Goal: Task Accomplishment & Management: Manage account settings

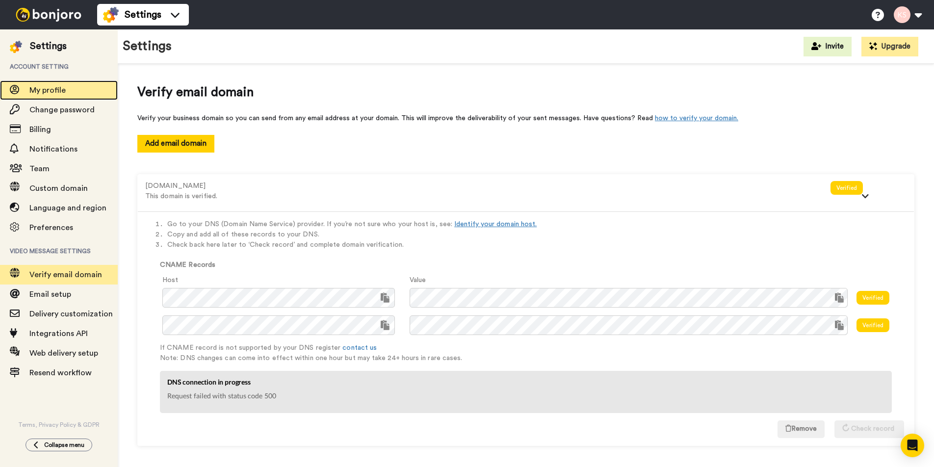
click at [55, 87] on span "My profile" at bounding box center [47, 90] width 36 height 8
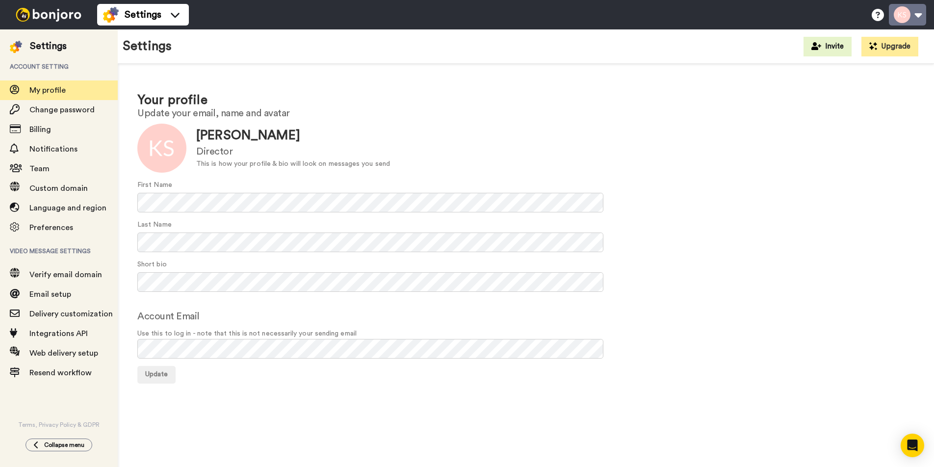
click at [911, 17] on button at bounding box center [907, 15] width 37 height 22
drag, startPoint x: 40, startPoint y: 15, endPoint x: 141, endPoint y: 48, distance: 106.6
click at [40, 15] on img at bounding box center [49, 15] width 74 height 14
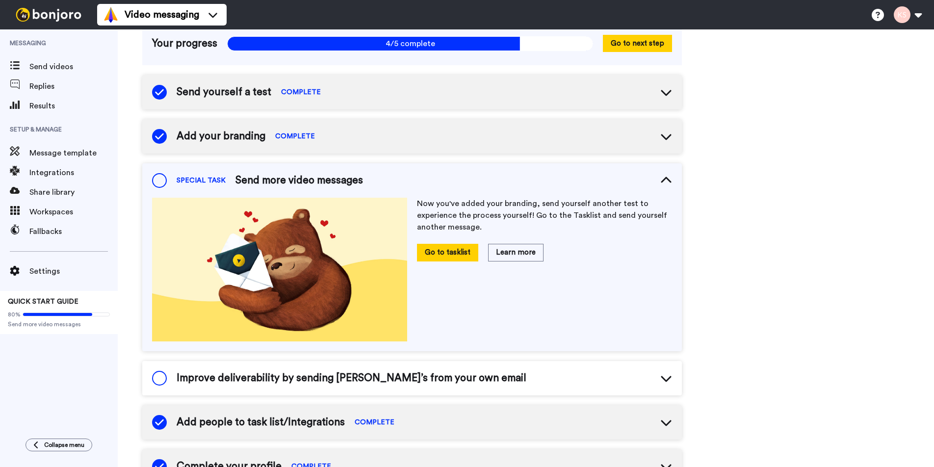
scroll to position [83, 0]
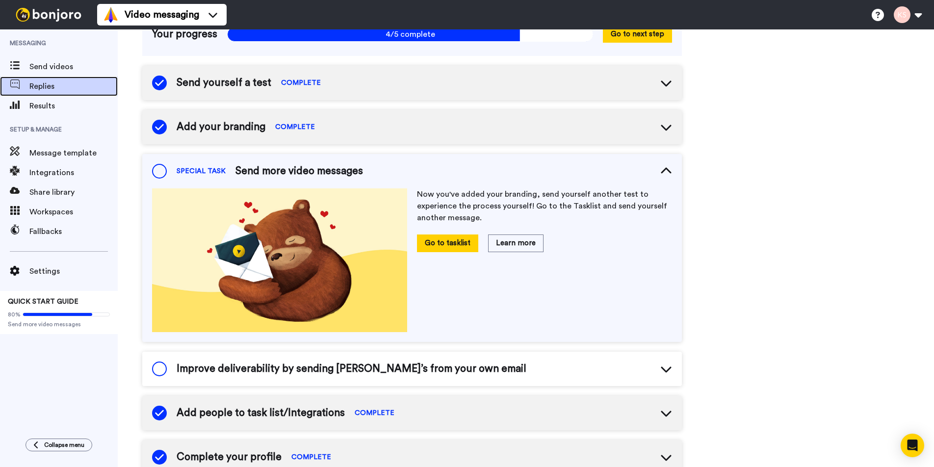
click at [51, 82] on span "Replies" at bounding box center [73, 86] width 88 height 12
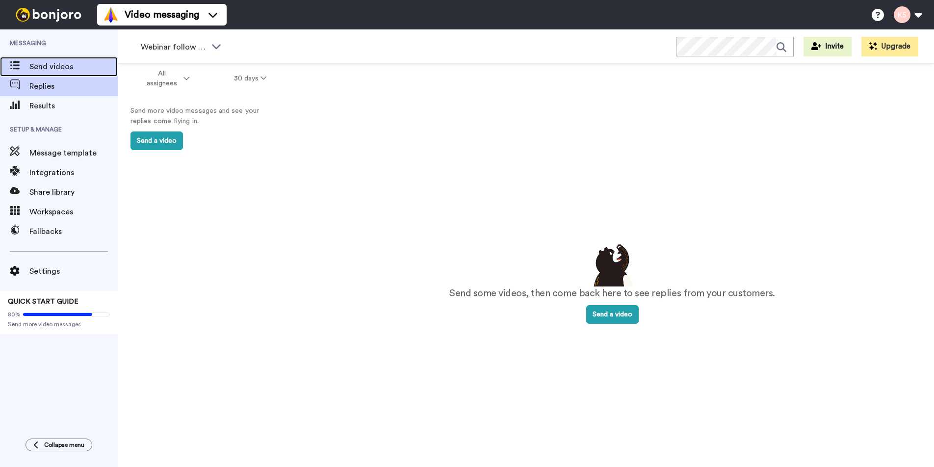
click at [66, 64] on span "Send videos" at bounding box center [73, 67] width 88 height 12
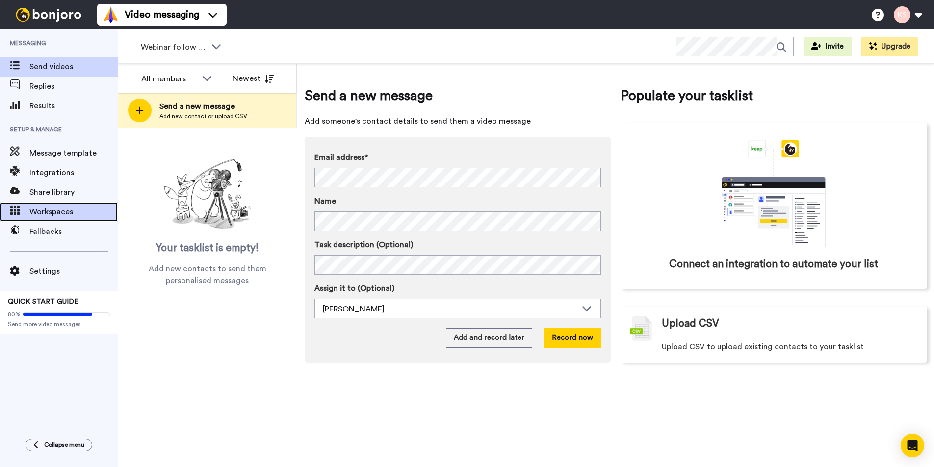
click at [44, 208] on span "Workspaces" at bounding box center [73, 212] width 88 height 12
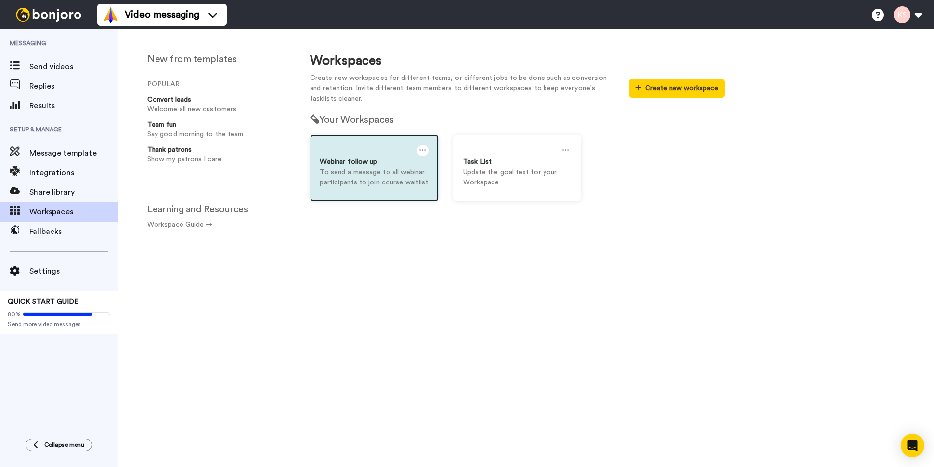
click at [357, 171] on p "To send a message to all webinar participants to join course waitlist" at bounding box center [374, 177] width 109 height 21
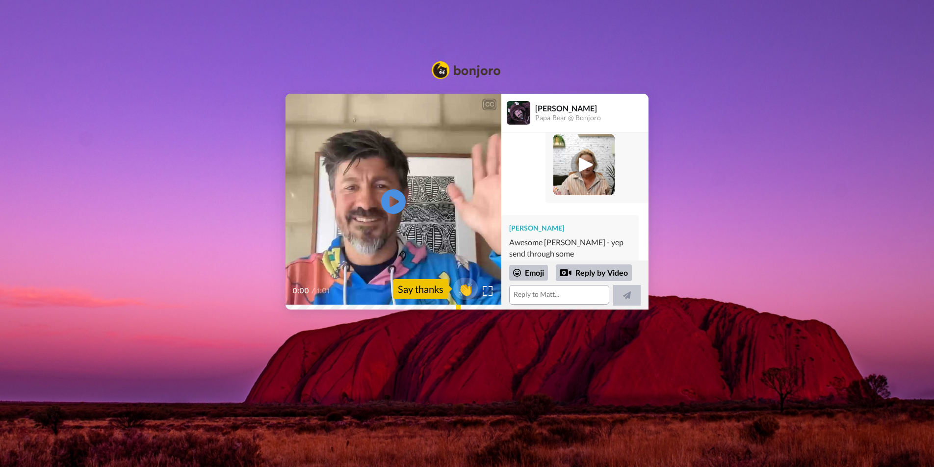
scroll to position [186, 0]
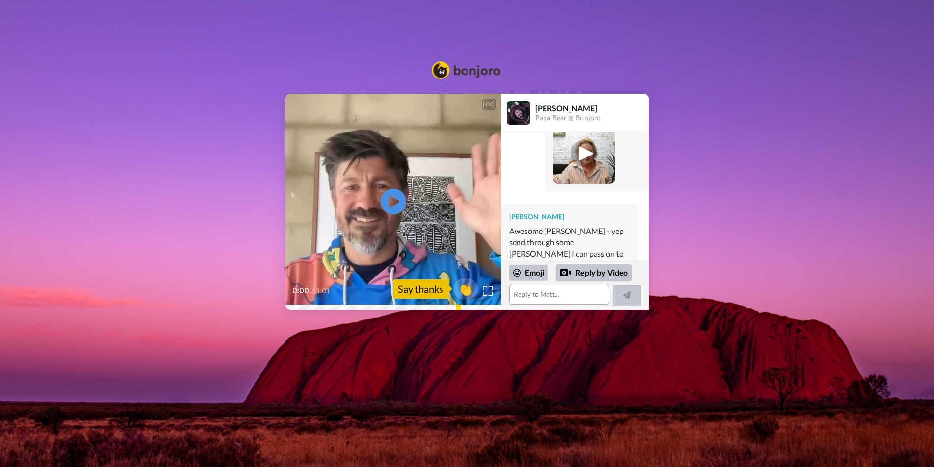
click at [395, 201] on icon "Play/Pause" at bounding box center [394, 202] width 26 height 47
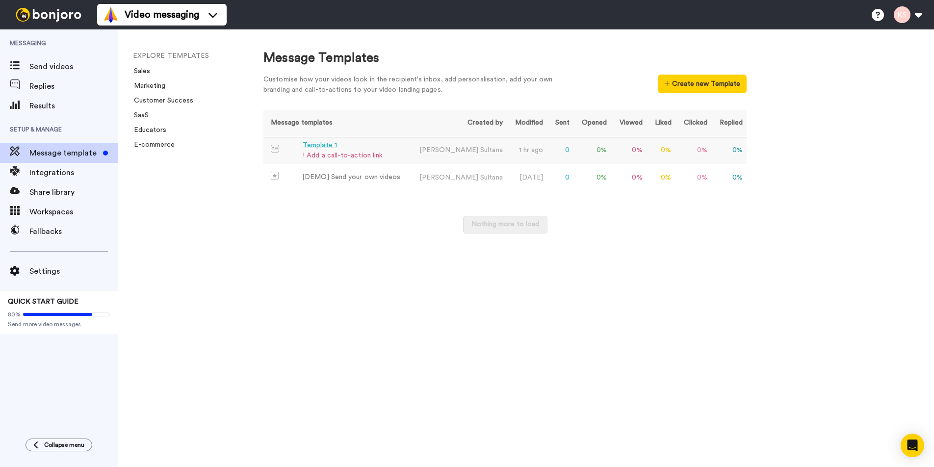
click at [328, 151] on div "! Add a call-to-action link" at bounding box center [343, 156] width 80 height 10
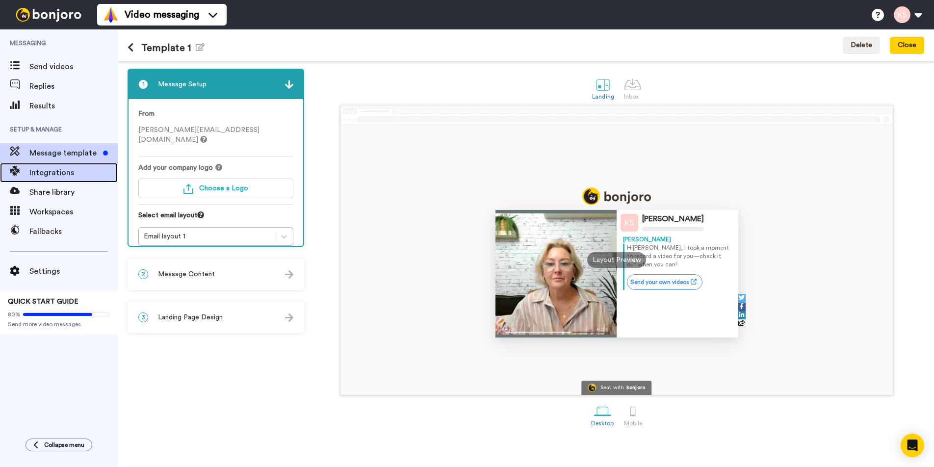
click at [61, 175] on span "Integrations" at bounding box center [73, 173] width 88 height 12
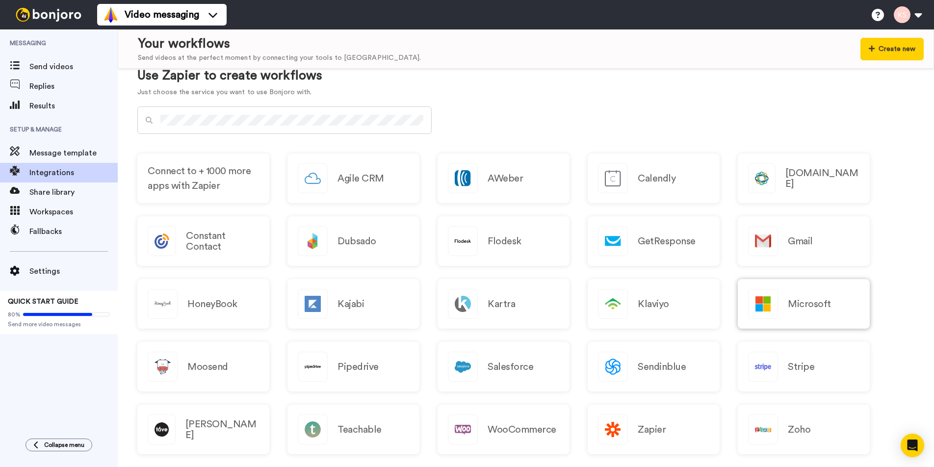
scroll to position [402, 0]
click at [828, 303] on h2 "Microsoft" at bounding box center [809, 303] width 43 height 11
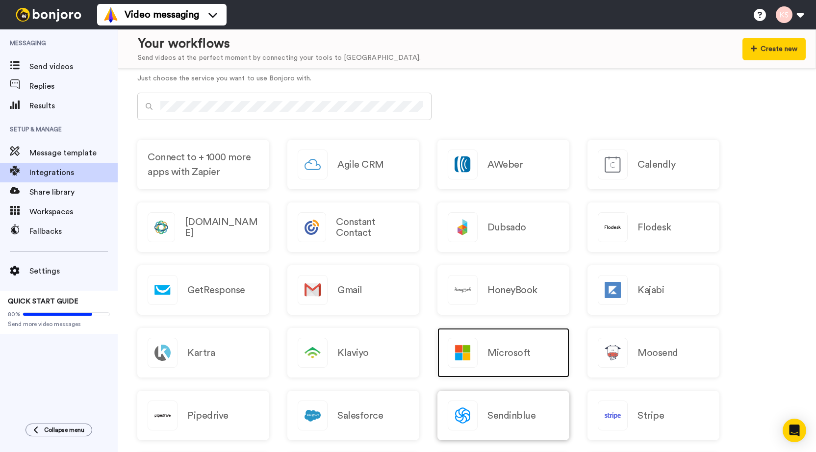
scroll to position [477, 0]
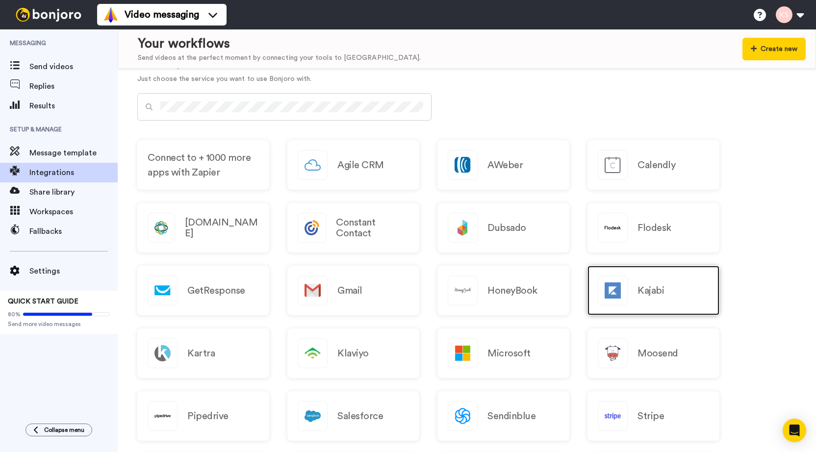
click at [653, 293] on h2 "Kajabi" at bounding box center [651, 291] width 26 height 11
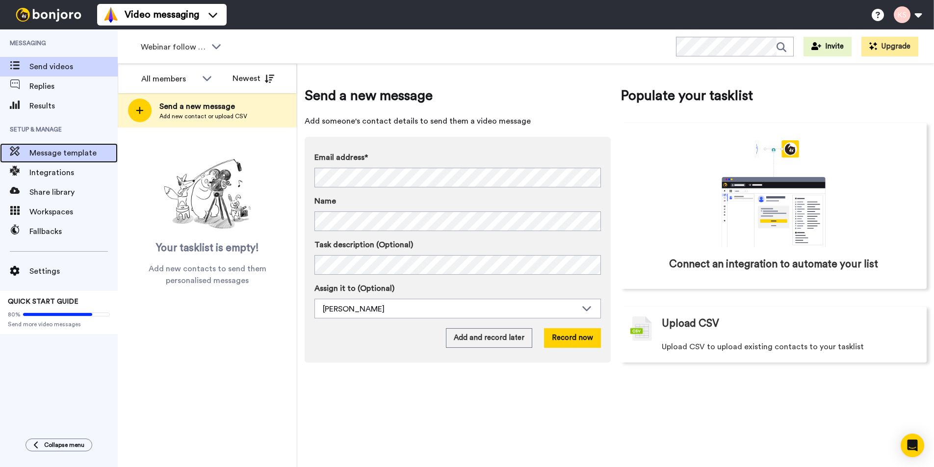
click at [53, 156] on span "Message template" at bounding box center [73, 153] width 88 height 12
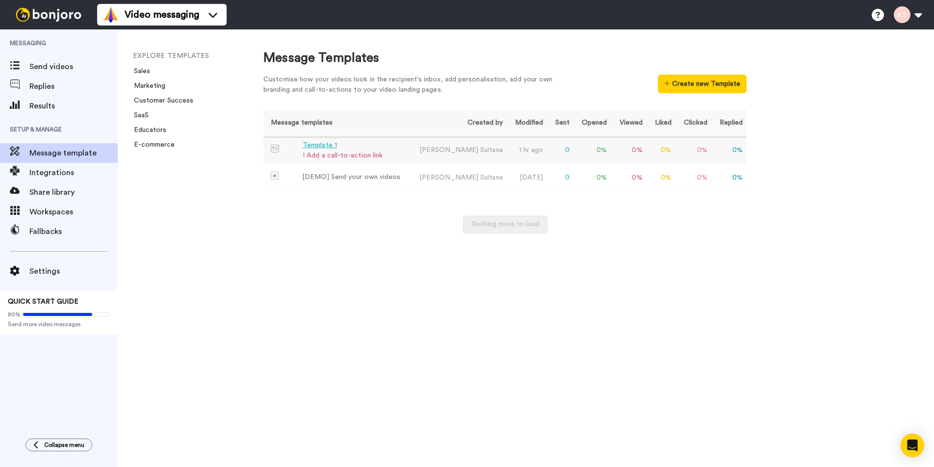
click at [367, 156] on div "! Add a call-to-action link" at bounding box center [343, 156] width 80 height 10
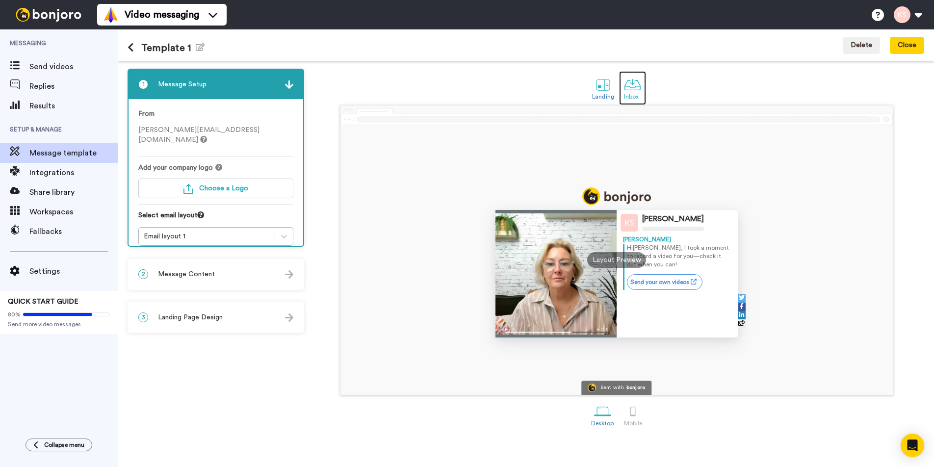
click at [635, 87] on div at bounding box center [632, 84] width 17 height 17
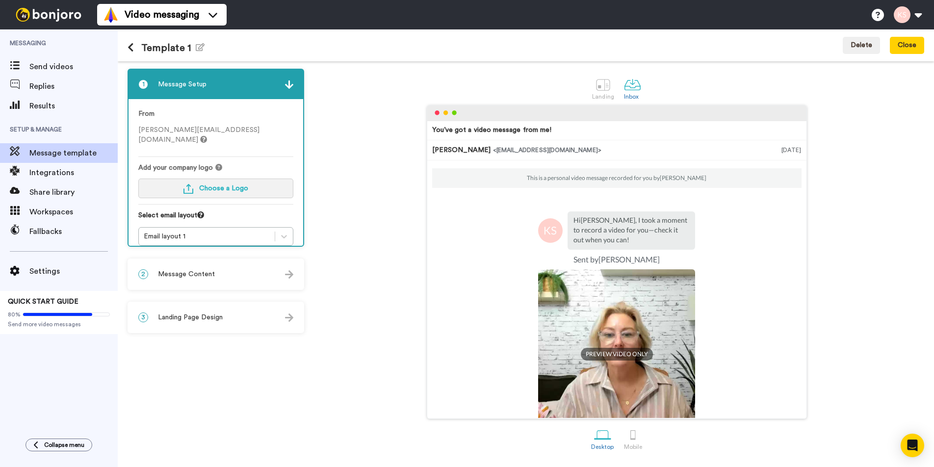
click at [240, 185] on span "Choose a Logo" at bounding box center [223, 188] width 49 height 7
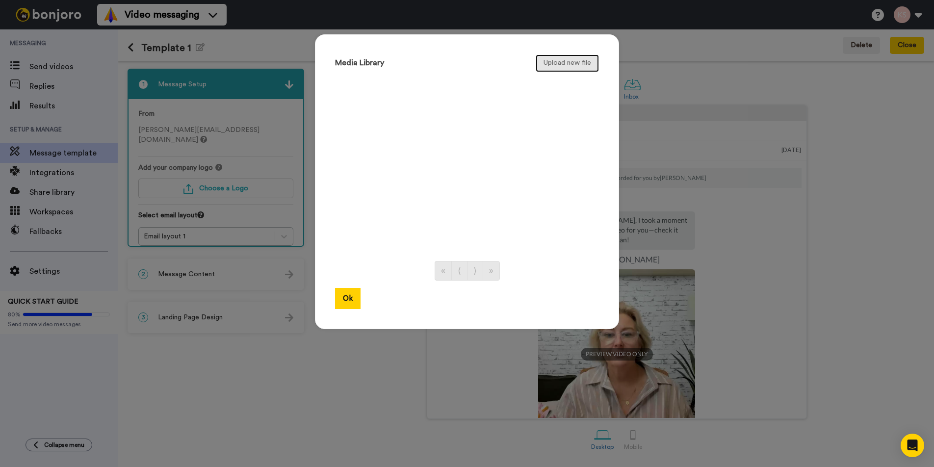
click at [566, 61] on button "Upload new file" at bounding box center [567, 63] width 63 height 18
drag, startPoint x: 343, startPoint y: 297, endPoint x: 442, endPoint y: 274, distance: 101.3
click at [343, 297] on button "Ok" at bounding box center [348, 298] width 26 height 21
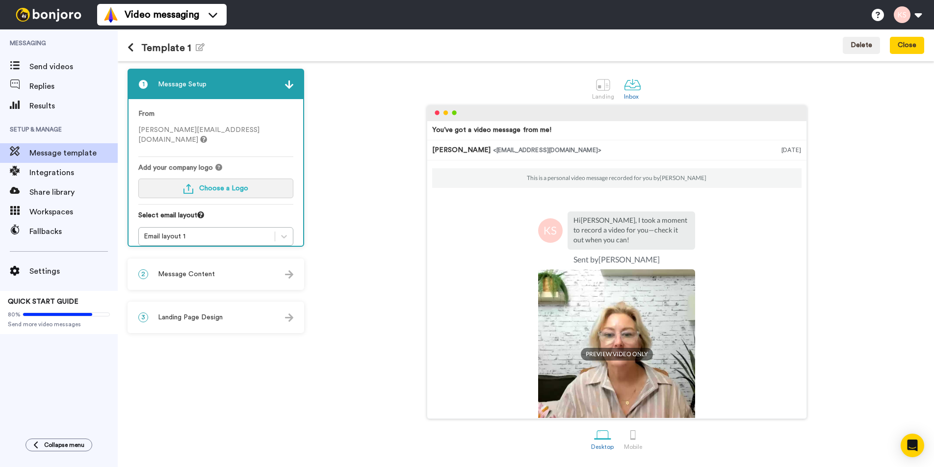
click at [228, 185] on span "Choose a Logo" at bounding box center [223, 188] width 49 height 7
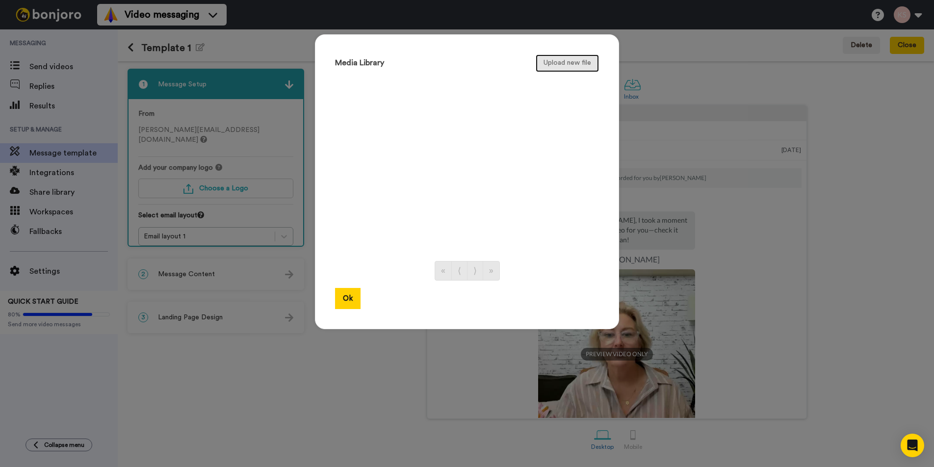
click at [577, 68] on button "Upload new file" at bounding box center [567, 63] width 63 height 18
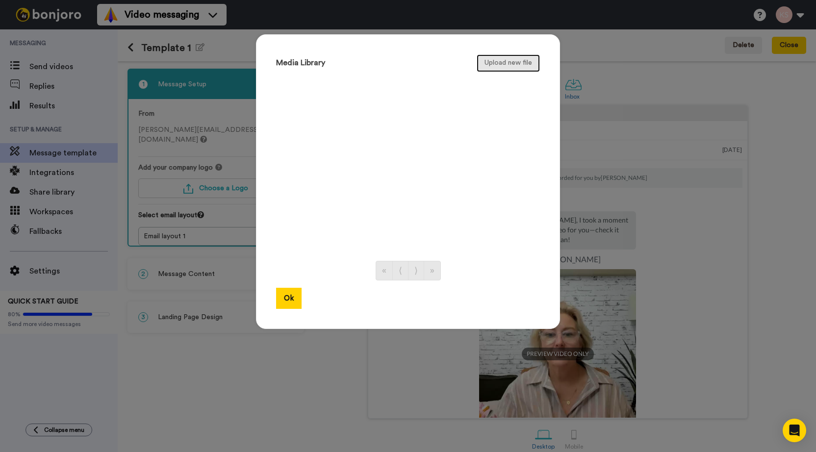
click at [508, 61] on button "Upload new file" at bounding box center [508, 63] width 63 height 18
click at [287, 297] on button "Ok" at bounding box center [289, 298] width 26 height 21
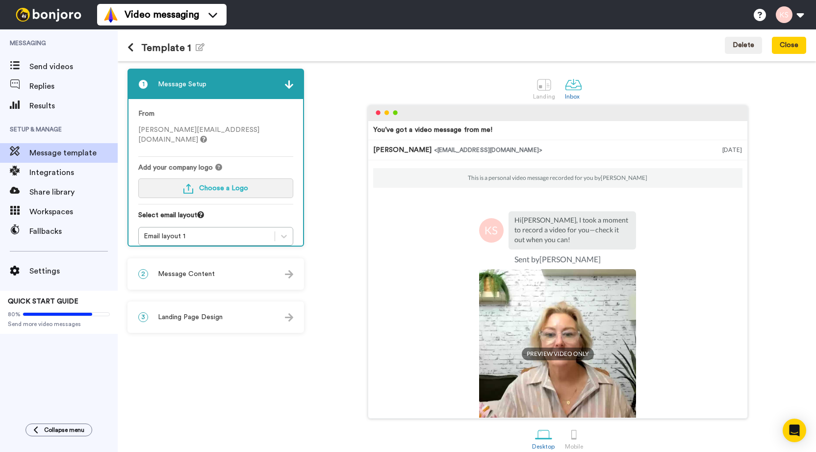
click at [240, 185] on span "Choose a Logo" at bounding box center [223, 188] width 49 height 7
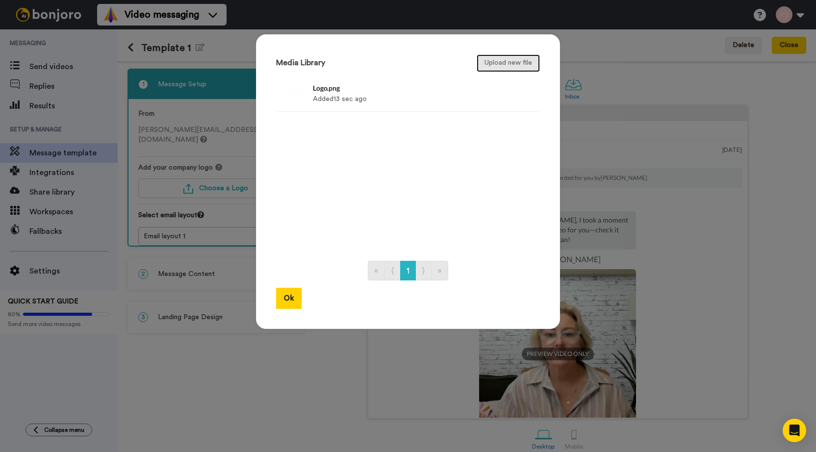
click at [512, 64] on button "Upload new file" at bounding box center [508, 63] width 63 height 18
click at [285, 300] on button "Ok" at bounding box center [289, 298] width 26 height 21
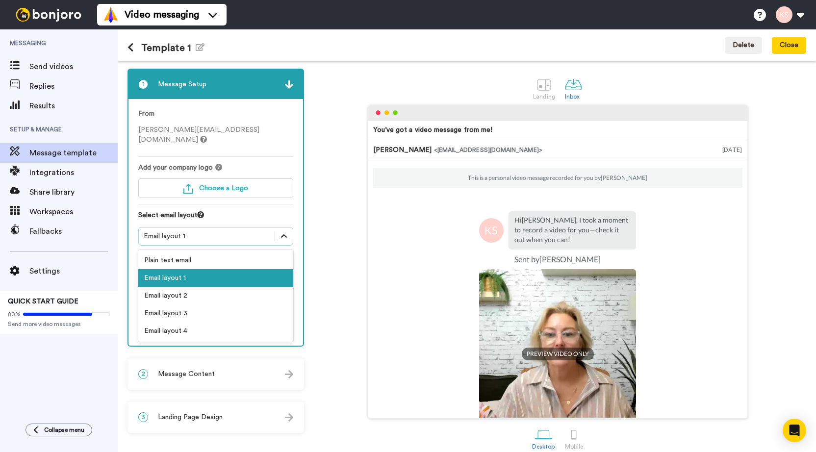
click at [286, 232] on icon at bounding box center [284, 237] width 10 height 10
click at [184, 287] on div "Email layout 2" at bounding box center [215, 296] width 155 height 18
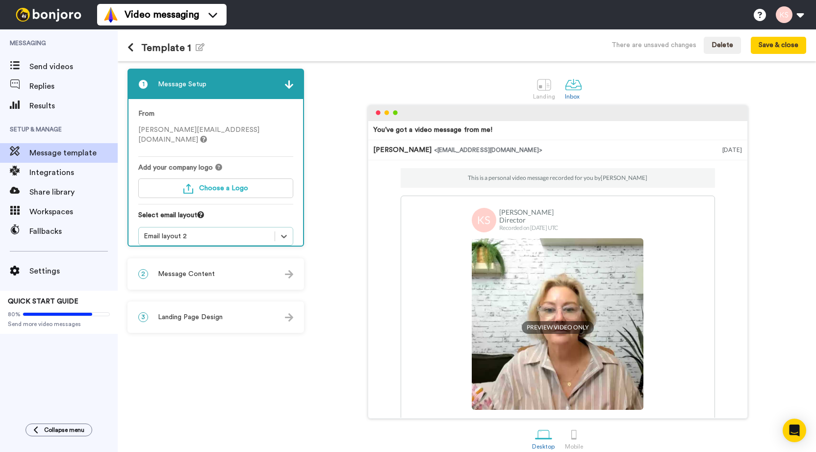
scroll to position [11, 0]
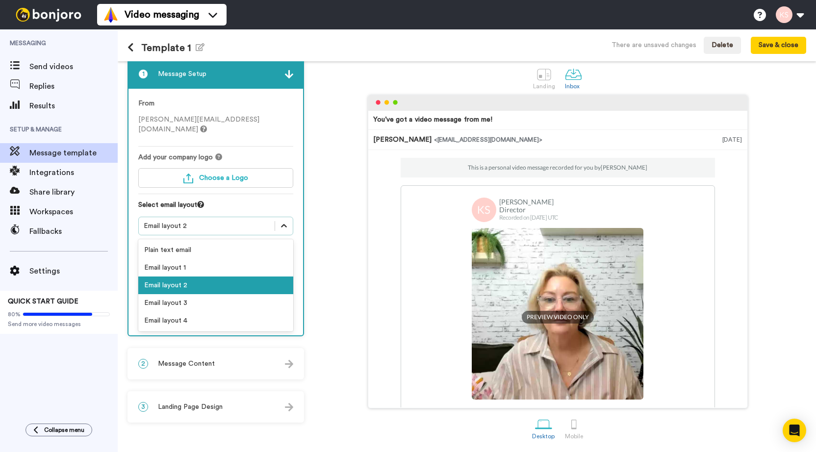
click at [282, 221] on icon at bounding box center [284, 226] width 10 height 10
click at [208, 296] on div "Email layout 3" at bounding box center [215, 303] width 155 height 18
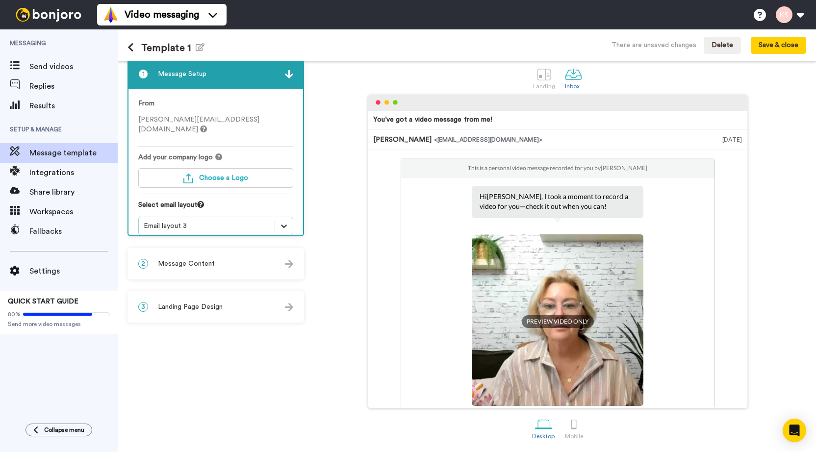
click at [285, 221] on icon at bounding box center [284, 226] width 10 height 10
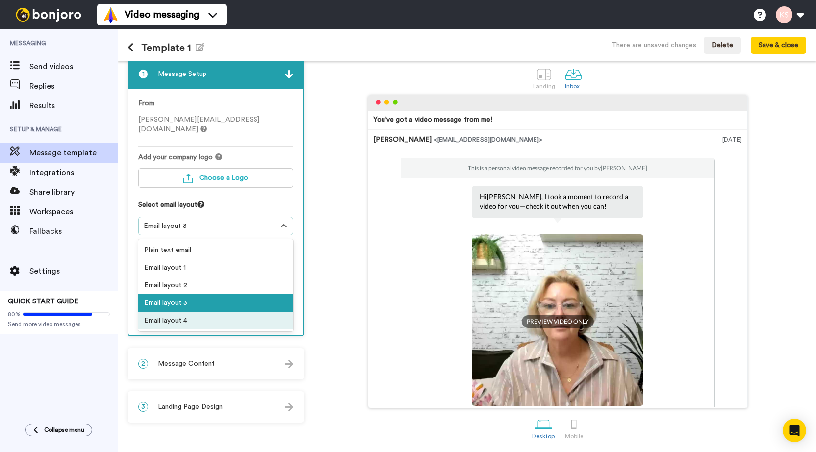
click at [208, 313] on div "Email layout 4" at bounding box center [215, 321] width 155 height 18
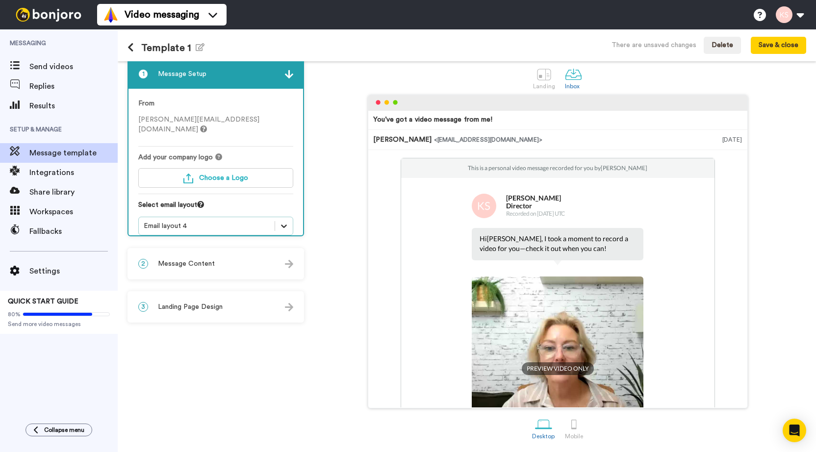
click at [284, 221] on icon at bounding box center [284, 226] width 10 height 10
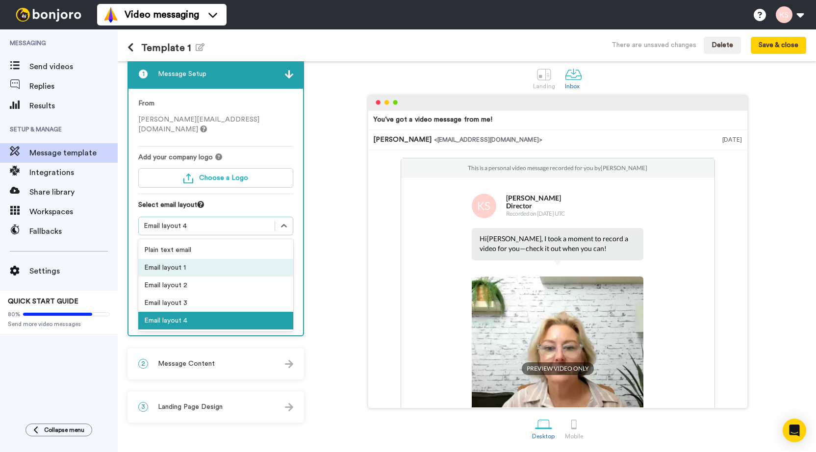
click at [239, 259] on div "Email layout 1" at bounding box center [215, 268] width 155 height 18
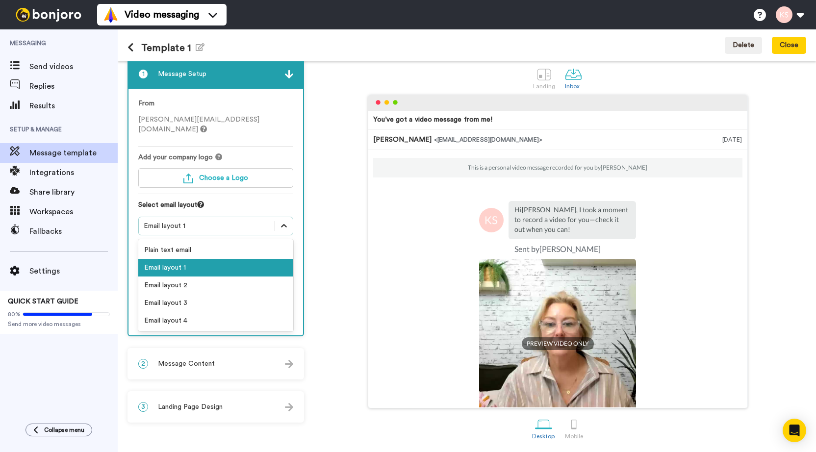
click at [290, 217] on div at bounding box center [284, 226] width 18 height 18
click at [238, 277] on div "Email layout 2" at bounding box center [215, 286] width 155 height 18
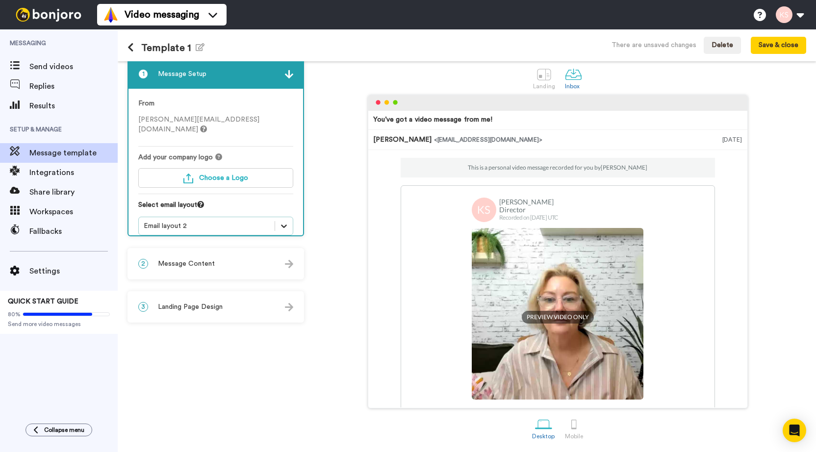
click at [287, 221] on icon at bounding box center [284, 226] width 10 height 10
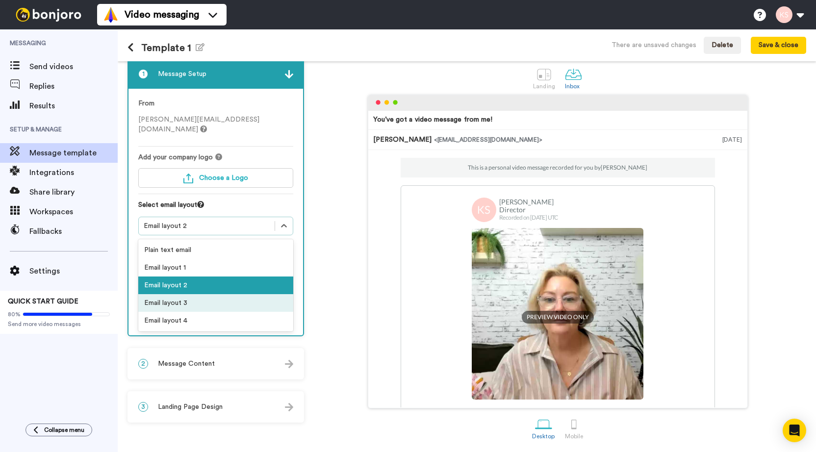
click at [209, 294] on div "Email layout 3" at bounding box center [215, 303] width 155 height 18
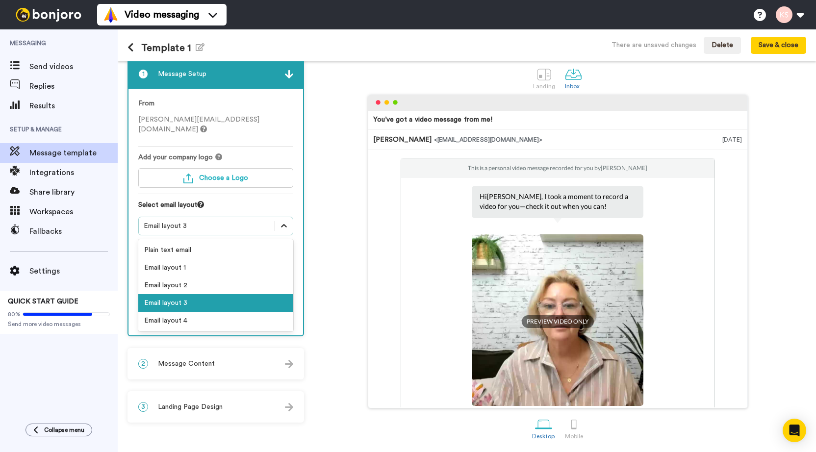
click at [284, 221] on icon at bounding box center [284, 226] width 10 height 10
click at [220, 259] on div "Email layout 1" at bounding box center [215, 268] width 155 height 18
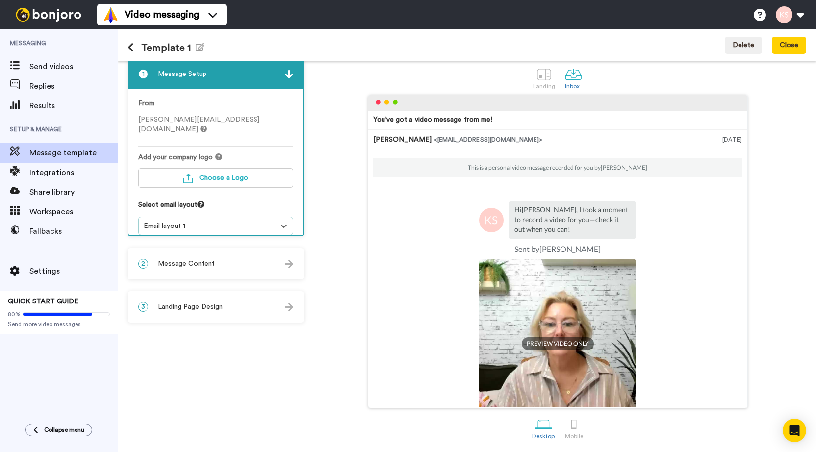
scroll to position [89, 0]
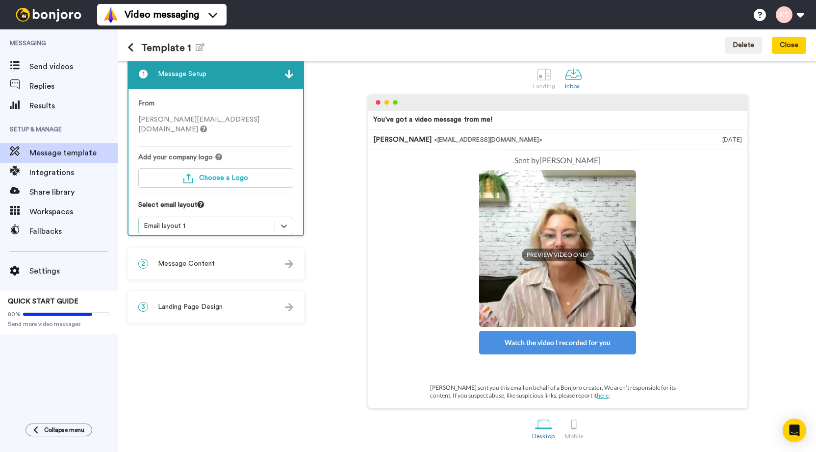
click at [196, 257] on div "2 Message Content" at bounding box center [216, 263] width 175 height 29
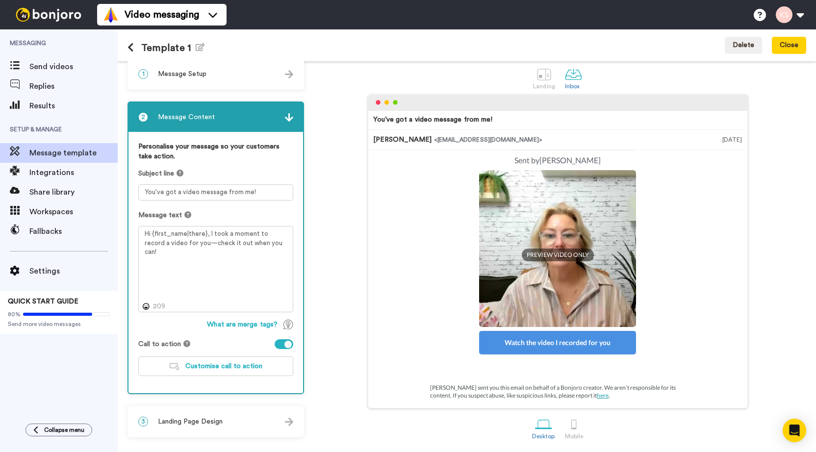
scroll to position [0, 0]
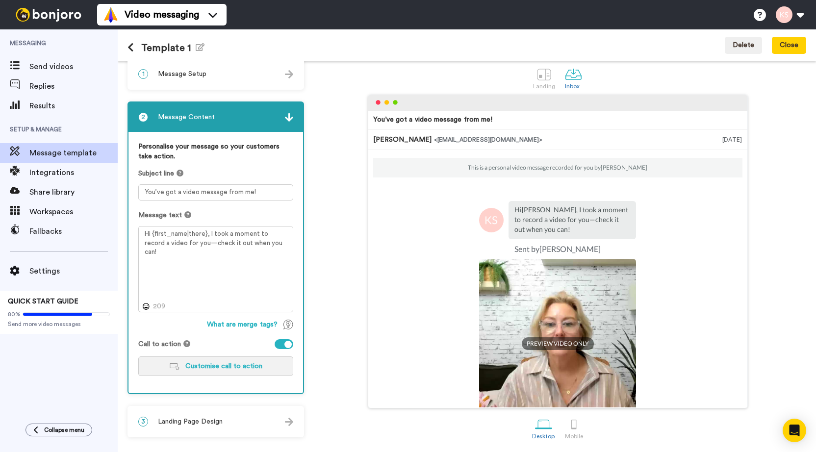
click at [213, 367] on span "Customise call to action" at bounding box center [223, 366] width 77 height 7
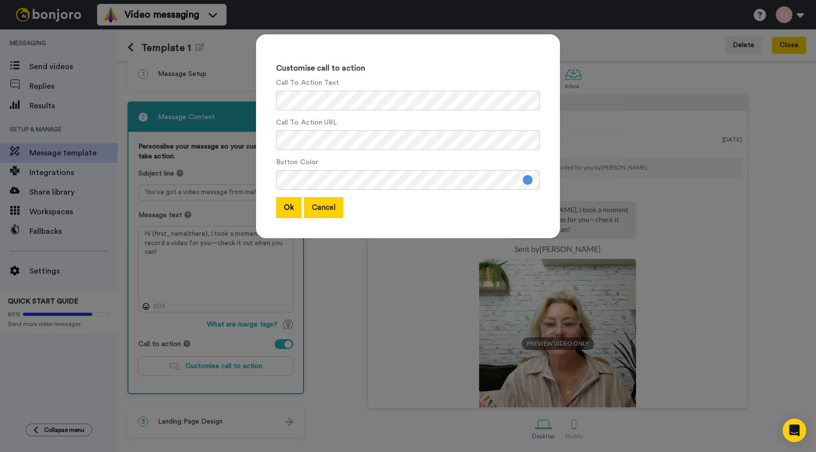
click at [324, 209] on button "Cancel" at bounding box center [323, 207] width 39 height 21
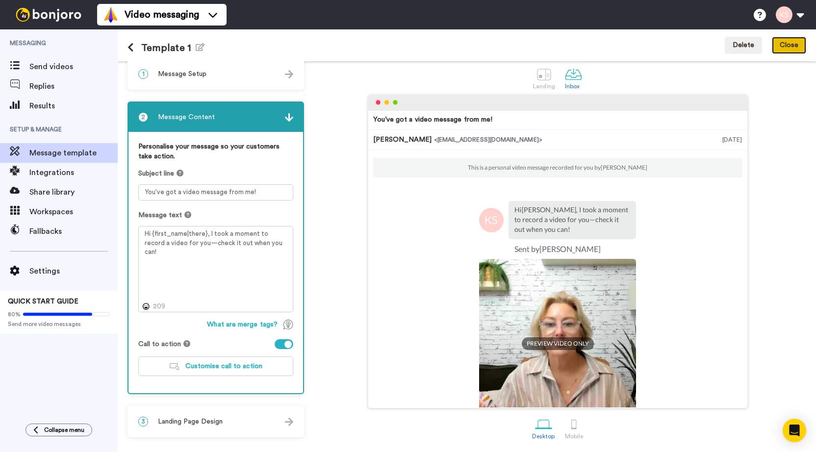
click at [794, 45] on button "Close" at bounding box center [789, 46] width 34 height 18
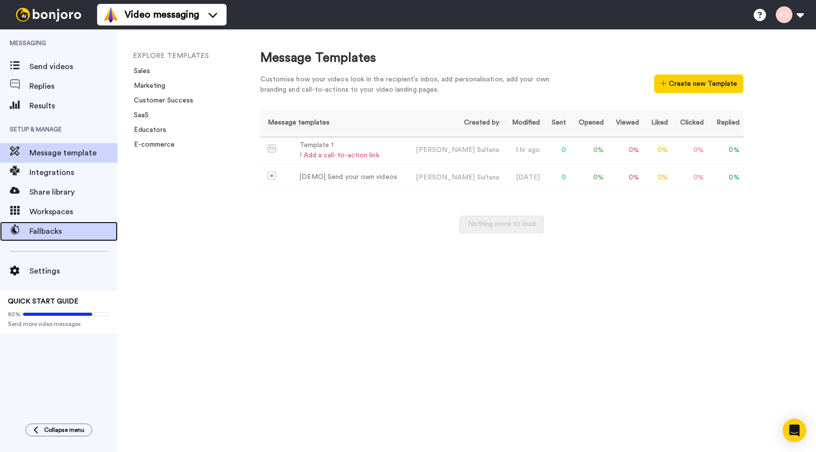
drag, startPoint x: 61, startPoint y: 230, endPoint x: 72, endPoint y: 231, distance: 10.8
click at [61, 230] on span "Fallbacks" at bounding box center [73, 232] width 88 height 12
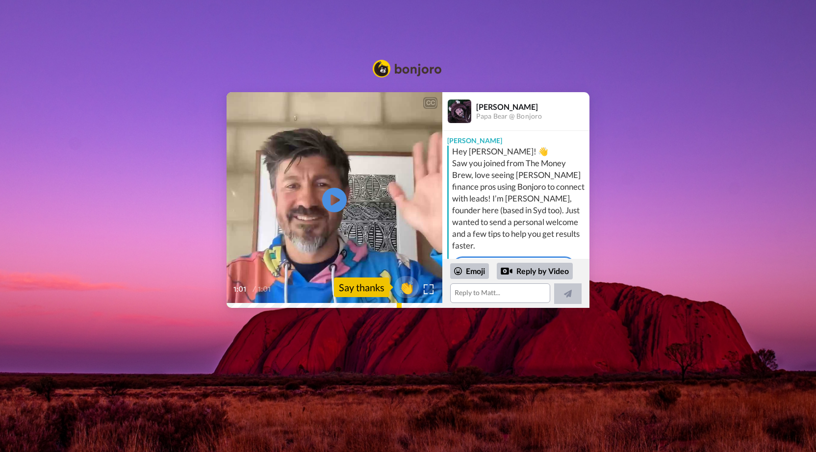
scroll to position [186, 0]
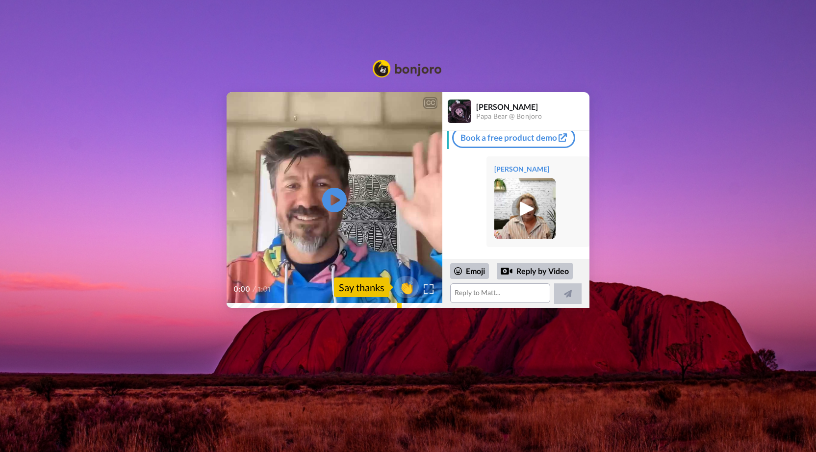
scroll to position [186, 0]
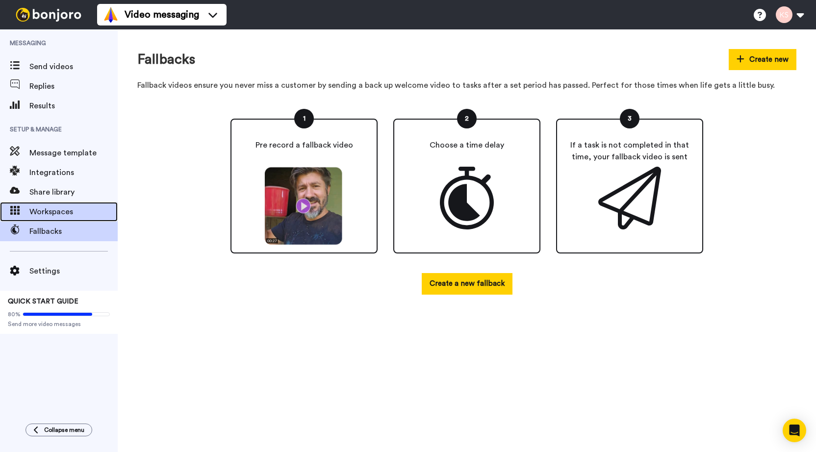
click at [48, 216] on span "Workspaces" at bounding box center [73, 212] width 88 height 12
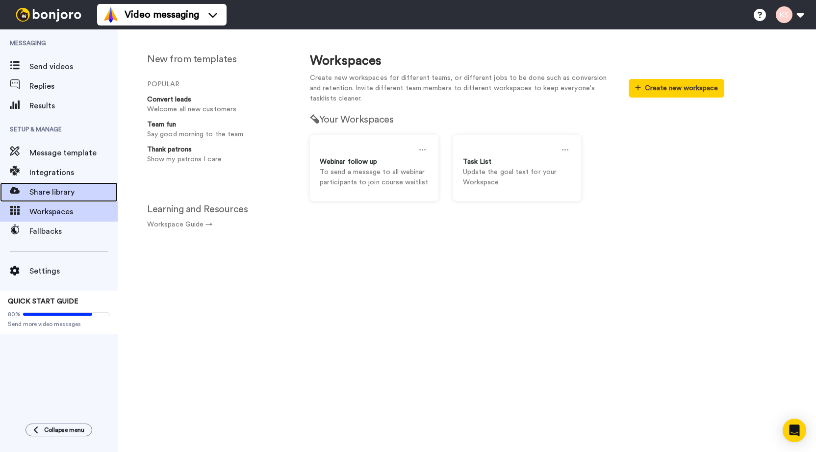
click at [41, 197] on span "Share library" at bounding box center [73, 192] width 88 height 12
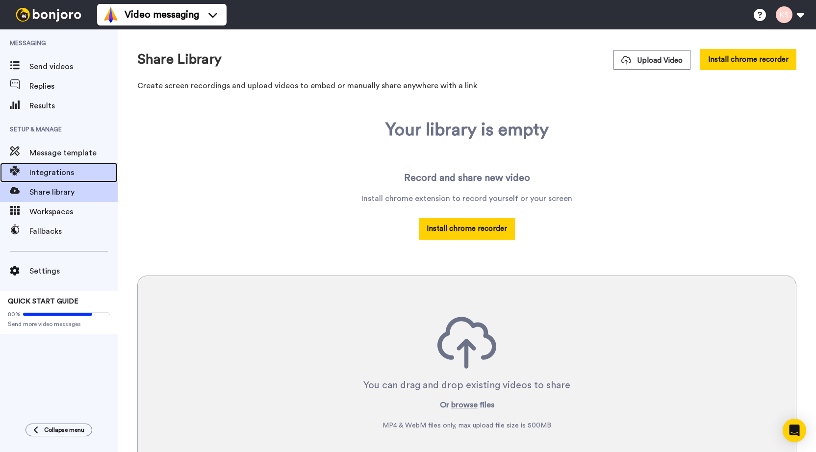
click at [50, 170] on span "Integrations" at bounding box center [73, 173] width 88 height 12
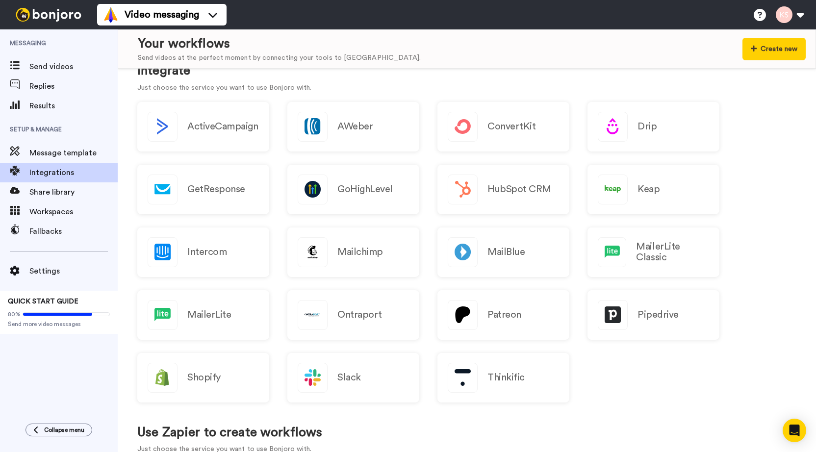
scroll to position [117, 0]
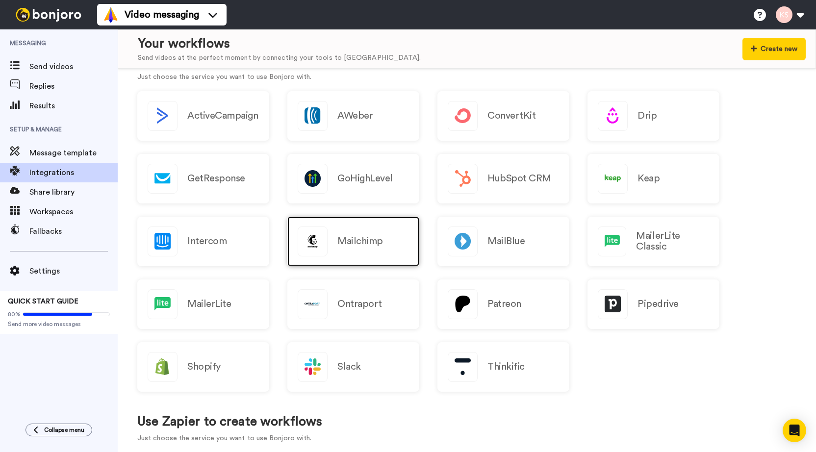
click at [354, 251] on div "Mailchimp" at bounding box center [353, 242] width 132 height 50
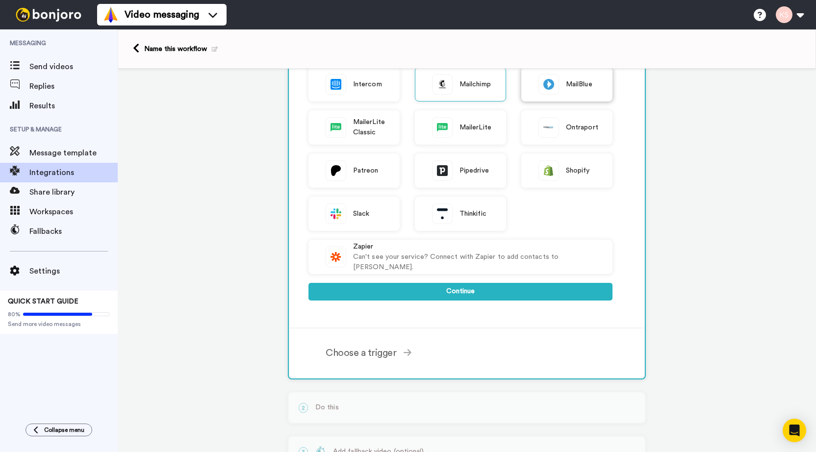
scroll to position [218, 0]
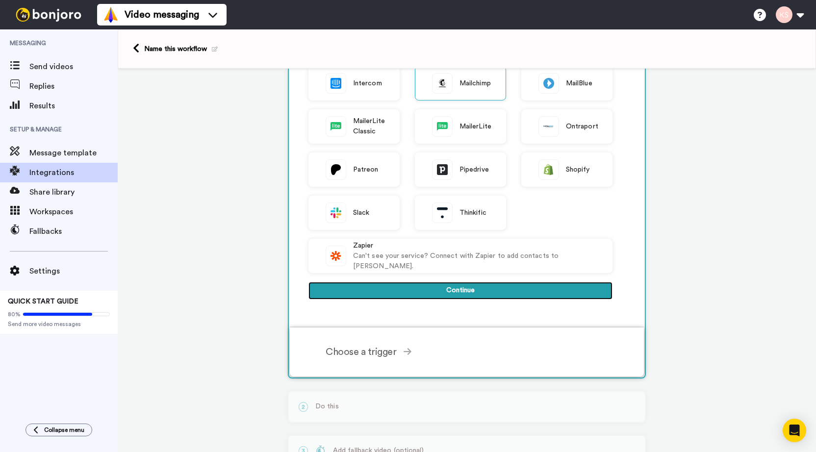
drag, startPoint x: 466, startPoint y: 291, endPoint x: 481, endPoint y: 290, distance: 15.3
click at [466, 291] on button "Continue" at bounding box center [461, 291] width 304 height 18
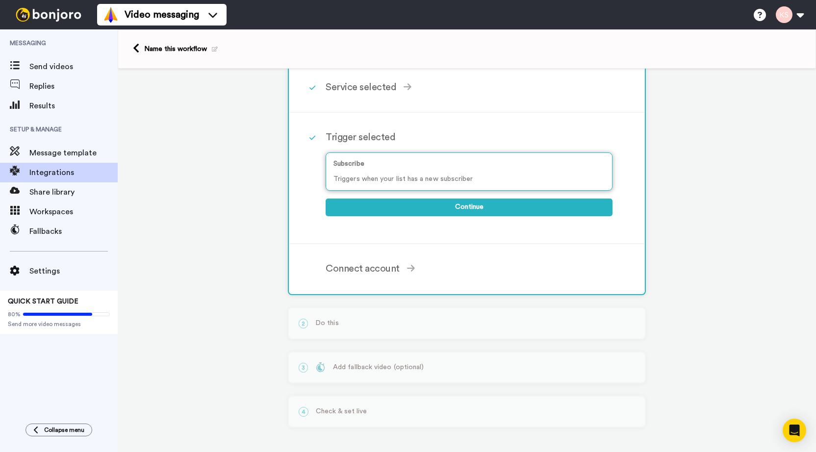
scroll to position [0, 0]
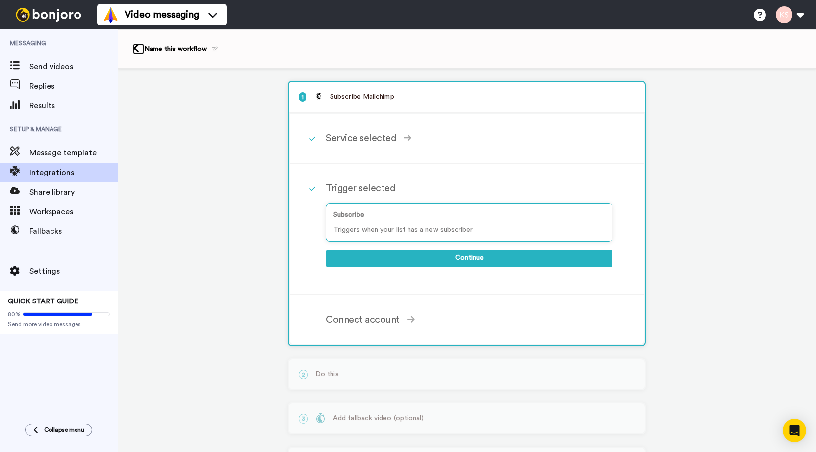
click at [137, 47] on icon at bounding box center [136, 48] width 6 height 10
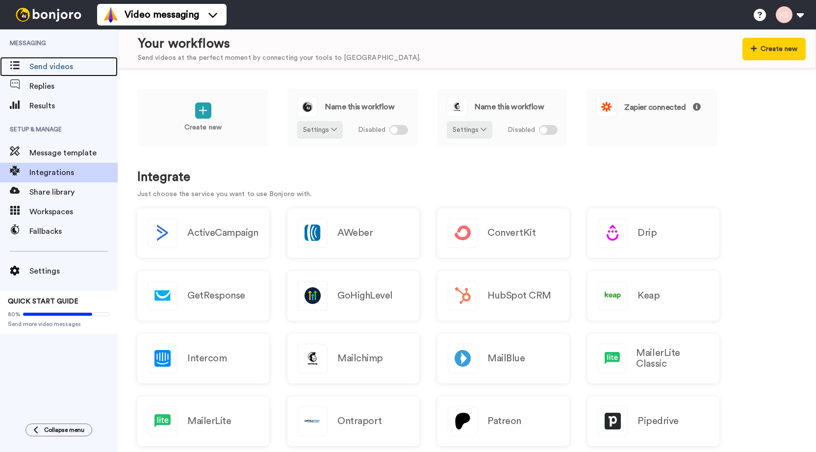
click at [52, 66] on span "Send videos" at bounding box center [73, 67] width 88 height 12
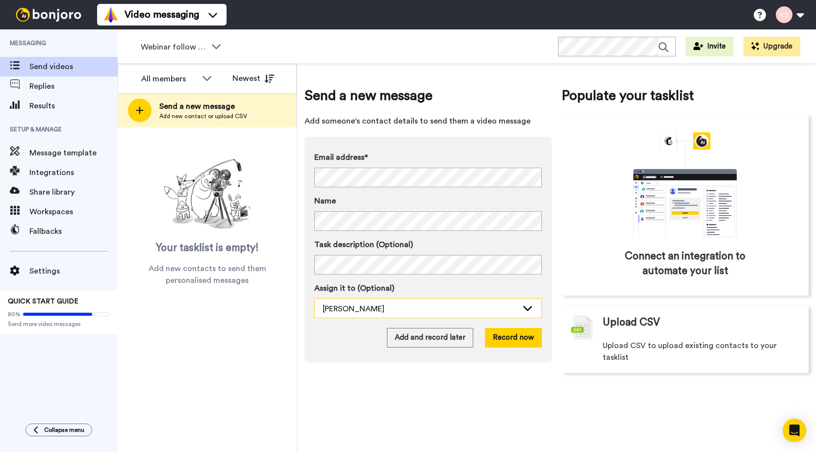
click at [524, 308] on icon at bounding box center [528, 308] width 12 height 10
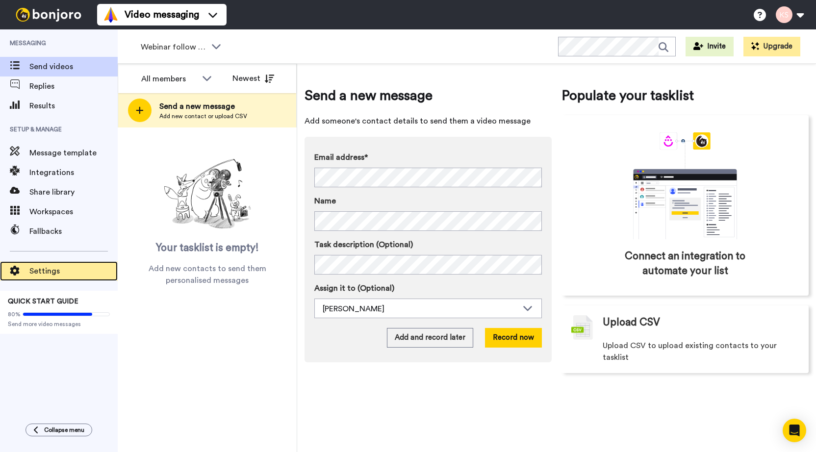
click at [47, 267] on span "Settings" at bounding box center [73, 271] width 88 height 12
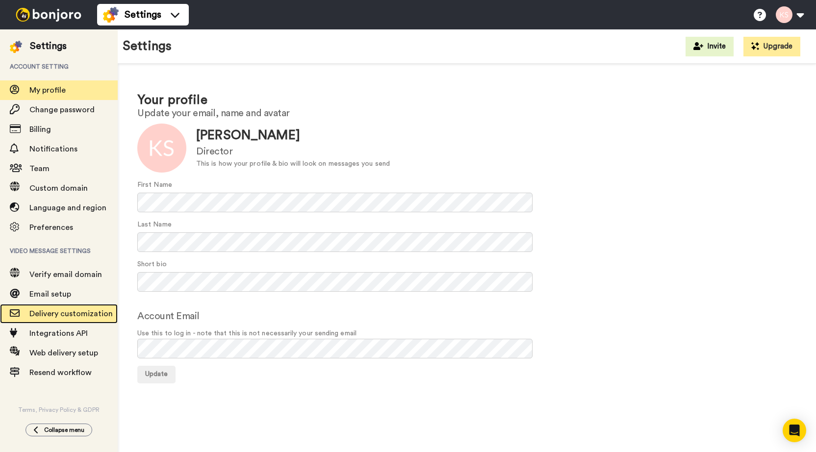
click at [37, 312] on span "Delivery customization" at bounding box center [70, 314] width 83 height 8
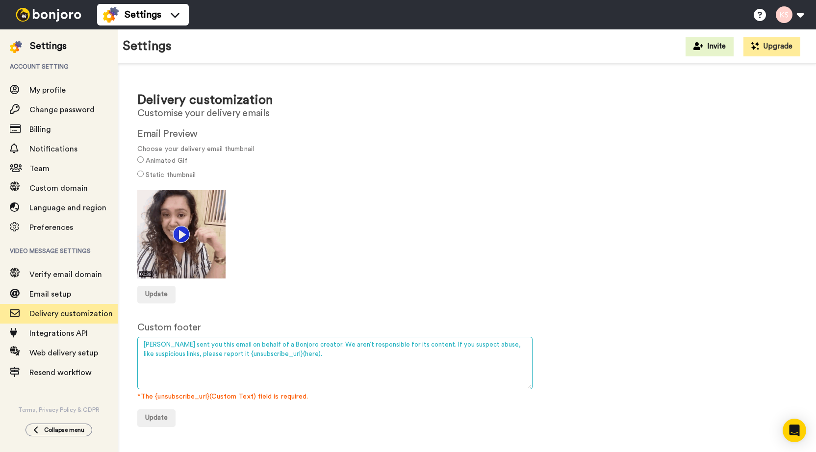
click at [350, 354] on textarea "[PERSON_NAME] sent you this email on behalf of a Bonjoro creator. We aren’t res…" at bounding box center [334, 363] width 395 height 52
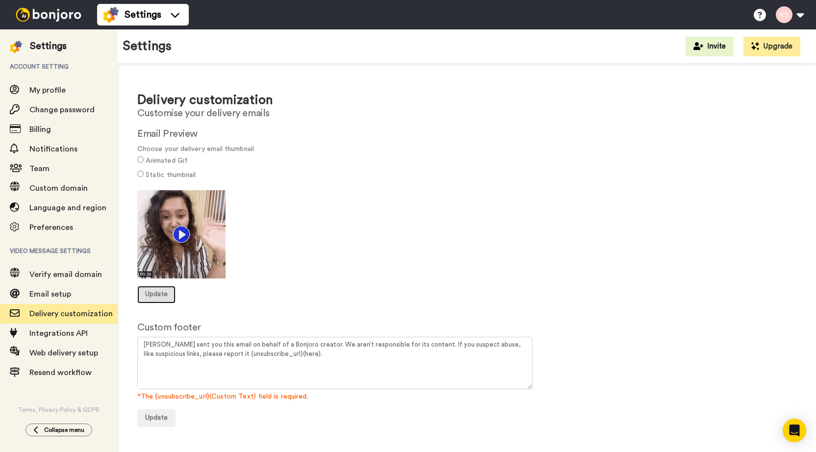
click at [159, 297] on span "Update" at bounding box center [156, 294] width 23 height 7
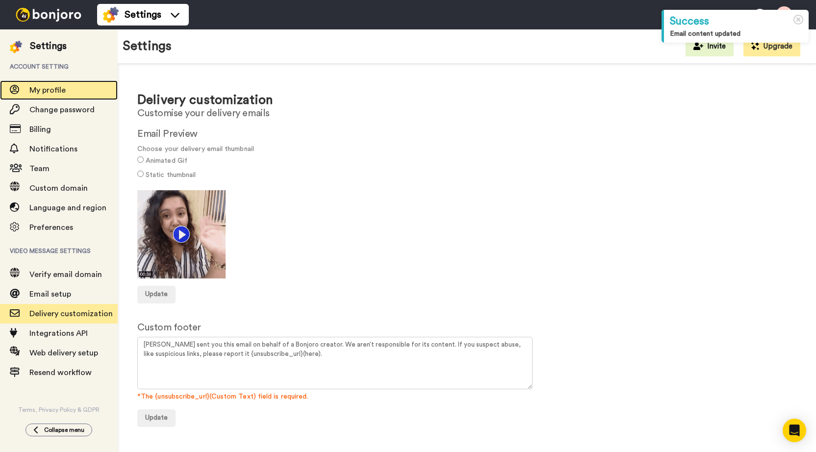
click at [59, 89] on span "My profile" at bounding box center [47, 90] width 36 height 8
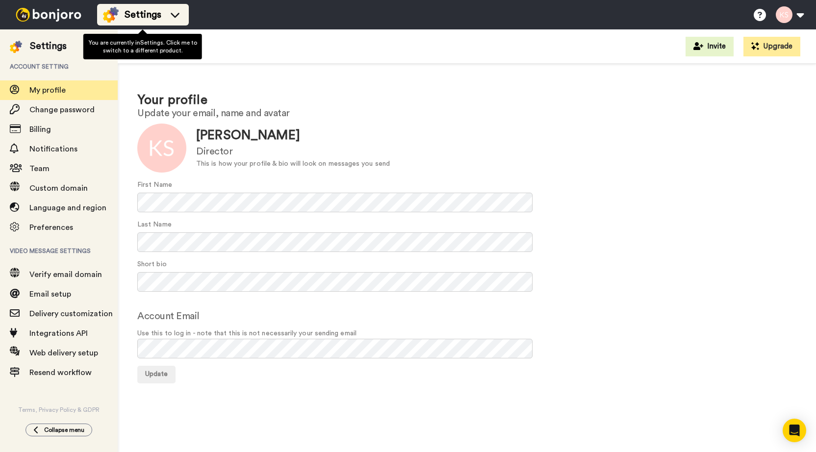
click at [154, 13] on span "Settings" at bounding box center [143, 15] width 37 height 14
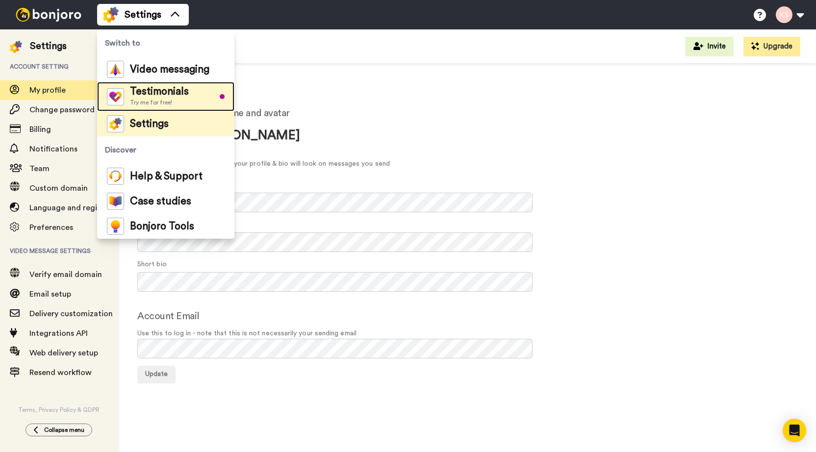
click at [150, 99] on span "Try me for free!" at bounding box center [159, 103] width 59 height 8
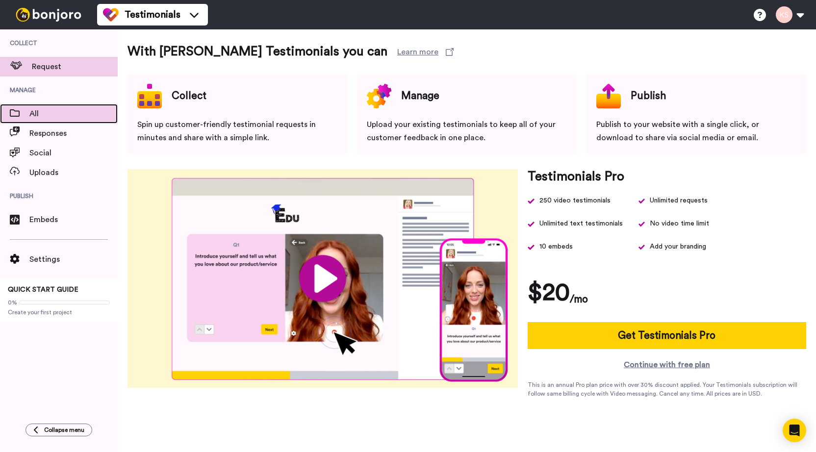
click at [40, 110] on span "All" at bounding box center [73, 114] width 88 height 12
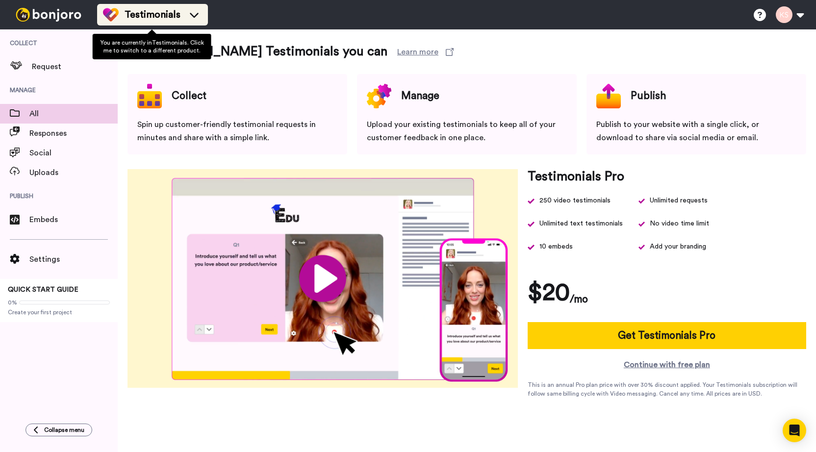
click at [191, 12] on icon at bounding box center [194, 15] width 16 height 10
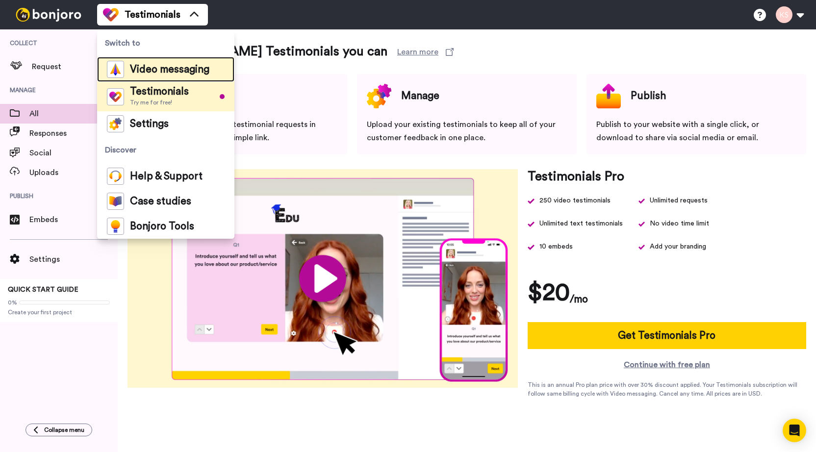
drag, startPoint x: 157, startPoint y: 71, endPoint x: 173, endPoint y: 75, distance: 15.7
click at [157, 71] on span "Video messaging" at bounding box center [169, 70] width 79 height 10
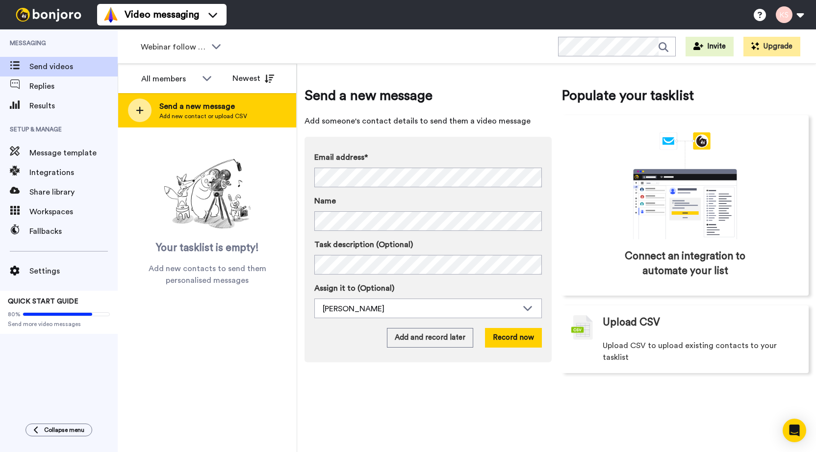
click at [185, 113] on span "Add new contact or upload CSV" at bounding box center [203, 116] width 88 height 8
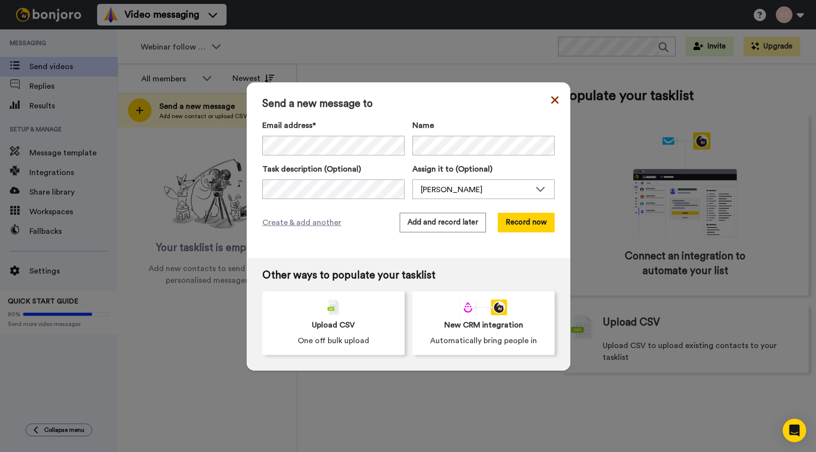
click at [553, 100] on icon at bounding box center [554, 100] width 7 height 12
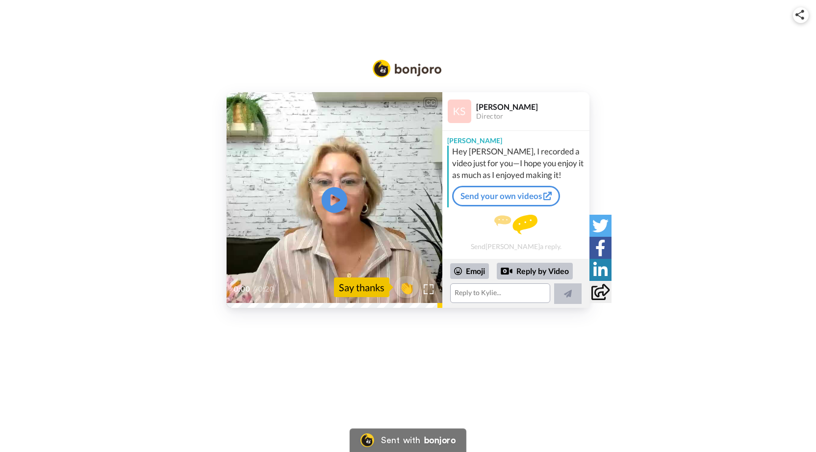
click at [338, 197] on icon at bounding box center [335, 200] width 26 height 26
click at [345, 210] on icon "Play/Pause" at bounding box center [335, 200] width 26 height 47
